Goal: Browse casually

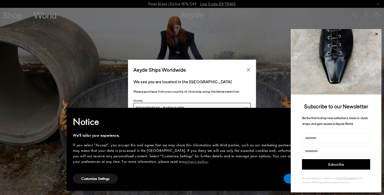
click at [376, 34] on icon at bounding box center [376, 34] width 7 height 7
click at [375, 34] on icon at bounding box center [376, 34] width 7 height 7
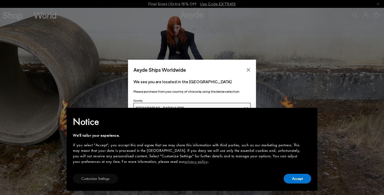
click at [96, 182] on button "Customize Settings" at bounding box center [95, 178] width 45 height 10
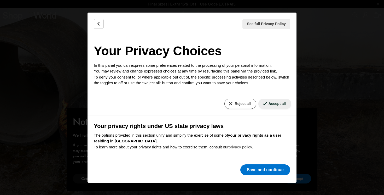
click at [234, 102] on button "Reject all" at bounding box center [240, 104] width 32 height 10
click at [241, 104] on button "Reject all" at bounding box center [240, 104] width 32 height 10
click at [267, 173] on button "Save and continue" at bounding box center [265, 169] width 50 height 11
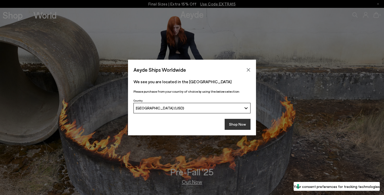
click at [235, 125] on button "Shop Now" at bounding box center [238, 124] width 26 height 11
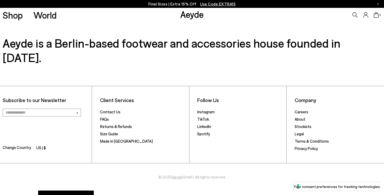
scroll to position [890, 0]
